Goal: Check status

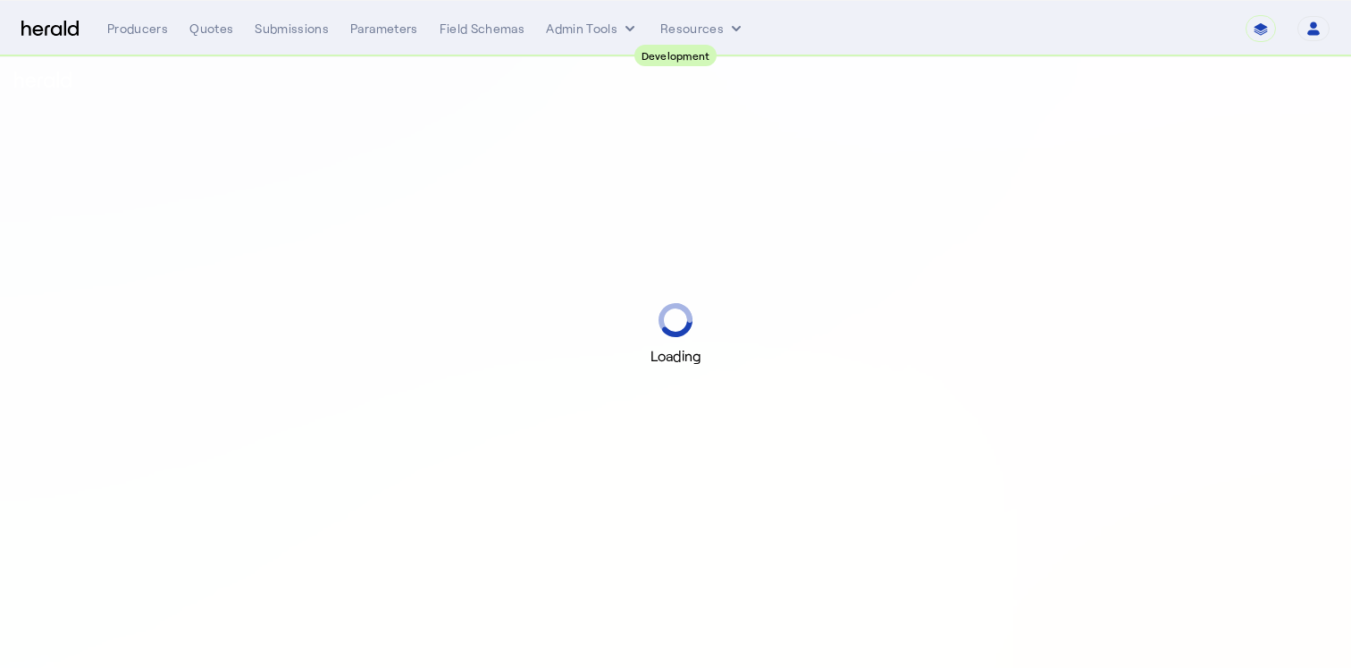
select select "pfm_2v8p_herald_api"
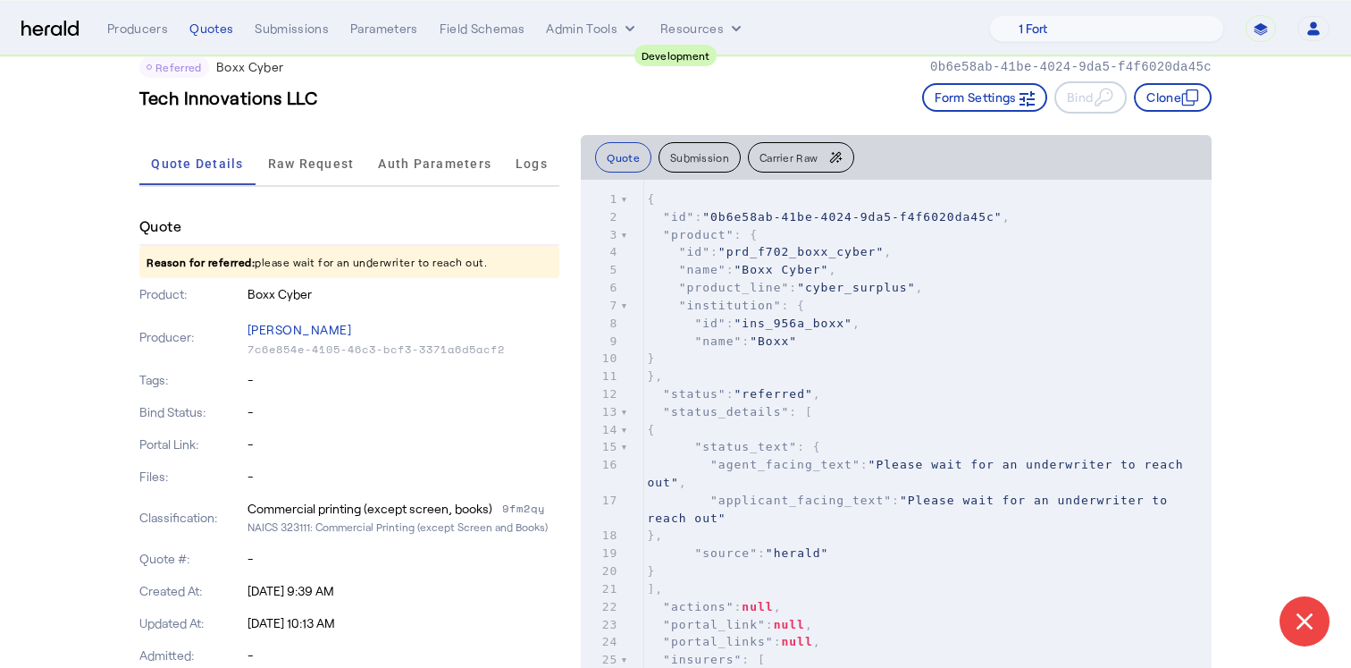
scroll to position [43, 0]
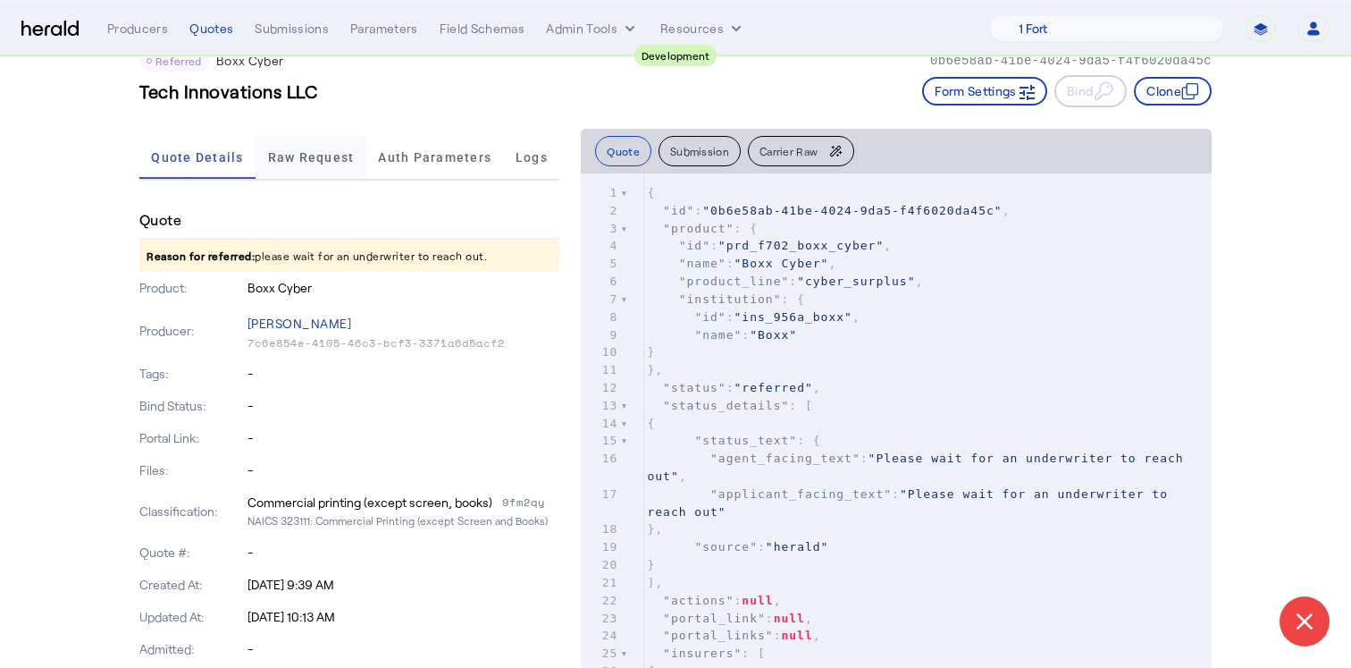
click at [331, 156] on span "Raw Request" at bounding box center [311, 157] width 87 height 13
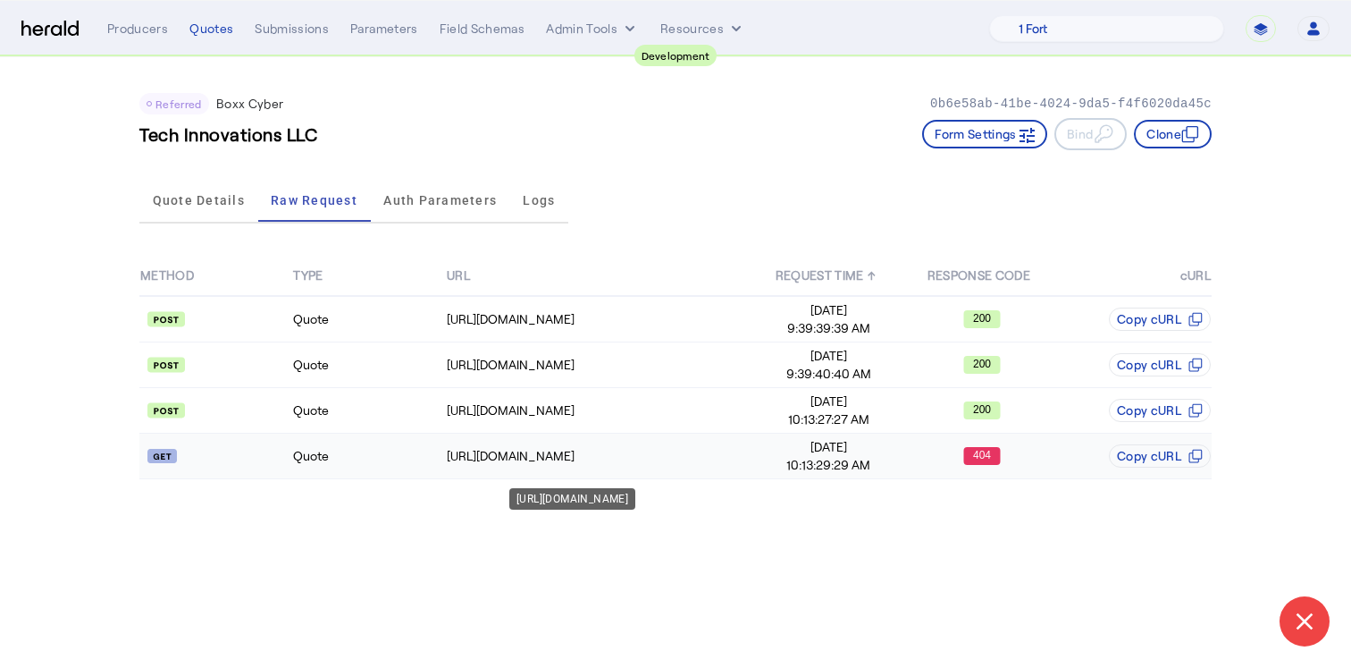
click at [486, 461] on div "[URL][DOMAIN_NAME]" at bounding box center [599, 456] width 305 height 18
click at [433, 423] on td "Quote" at bounding box center [368, 411] width 153 height 46
click at [610, 376] on td "[URL][DOMAIN_NAME]" at bounding box center [599, 365] width 307 height 46
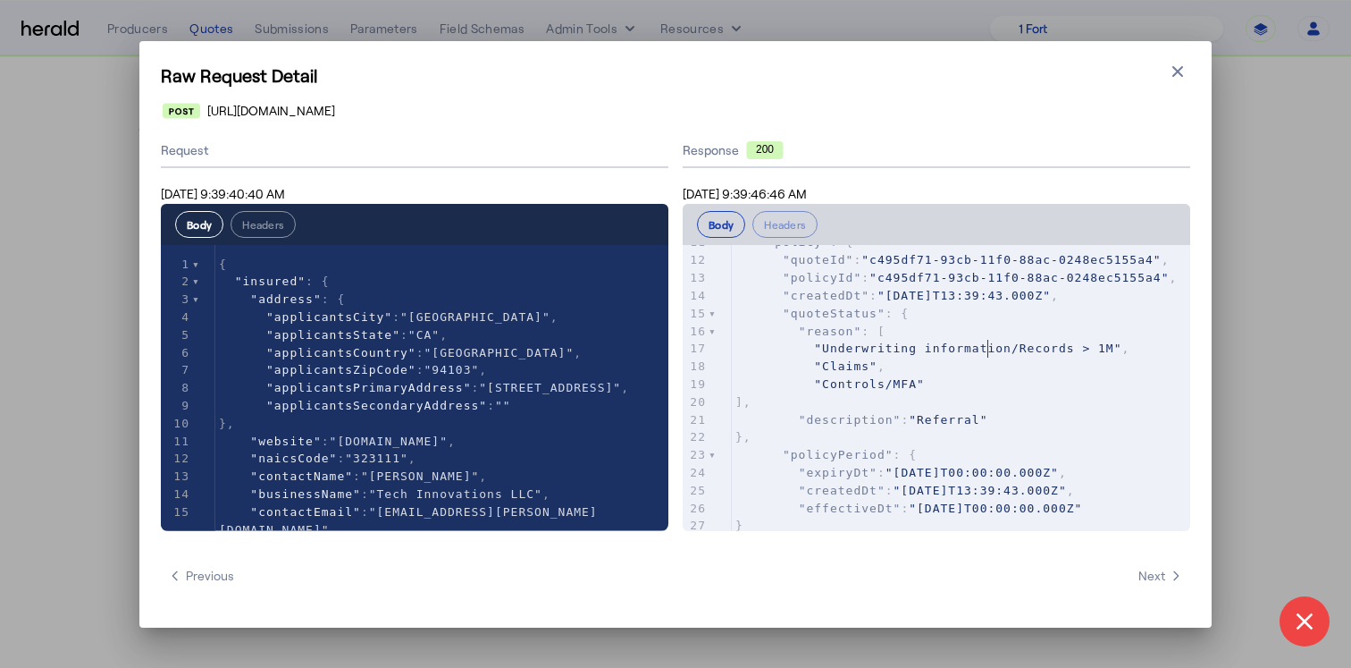
click at [988, 351] on span ""Underwriting information/Records > 1M"" at bounding box center [967, 347] width 307 height 13
